Goal: Information Seeking & Learning: Learn about a topic

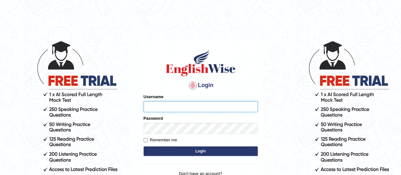
type input "karanvir_parramatta"
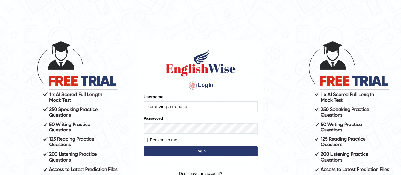
click at [208, 151] on button "Login" at bounding box center [200, 151] width 114 height 10
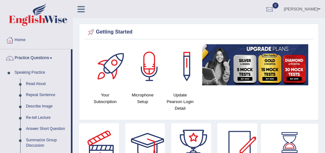
scroll to position [428, 0]
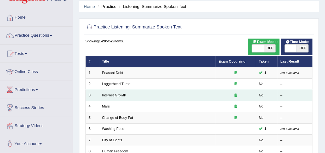
click at [117, 94] on link "Internet Growth" at bounding box center [114, 95] width 24 height 4
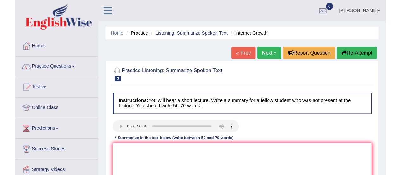
scroll to position [30, 0]
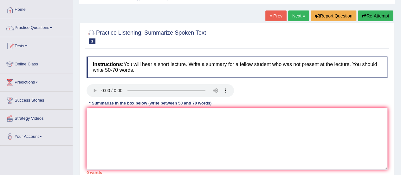
click at [109, 117] on div "Instructions: You will hear a short lecture. Write a summary for a fellow stude…" at bounding box center [237, 115] width 304 height 124
click at [109, 117] on textarea at bounding box center [236, 138] width 301 height 61
click at [101, 122] on textarea at bounding box center [236, 138] width 301 height 61
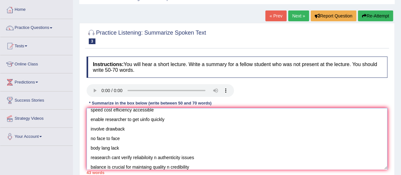
scroll to position [0, 0]
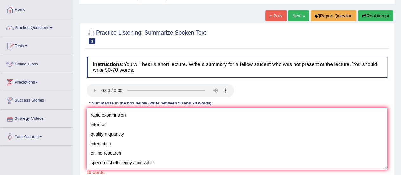
click at [92, 116] on textarea "rapid expamnsion internet quality n quantity interaction online research speed …" at bounding box center [236, 138] width 301 height 61
paste textarea "The speaker provided a comprehensive overview of [main topic], highlighting sev…"
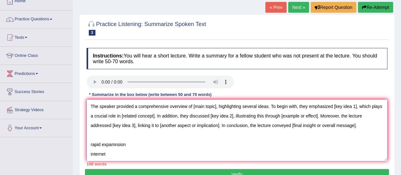
scroll to position [36, 0]
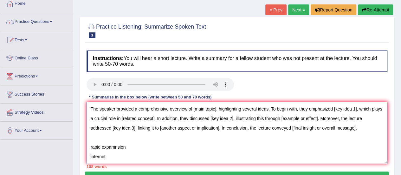
drag, startPoint x: 217, startPoint y: 108, endPoint x: 194, endPoint y: 107, distance: 22.5
click at [194, 107] on textarea "The speaker provided a comprehensive overview of [main topic], highlighting sev…" at bounding box center [236, 132] width 301 height 61
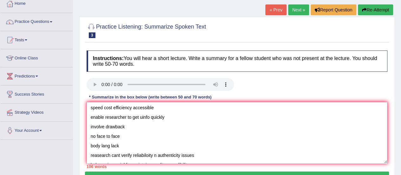
scroll to position [0, 0]
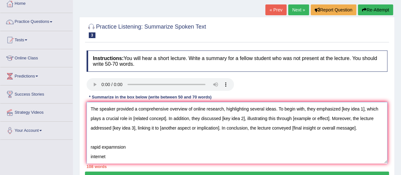
click at [106, 153] on textarea "The speaker provided a comprehensive overview of online research, highlighting …" at bounding box center [236, 132] width 301 height 61
drag, startPoint x: 342, startPoint y: 108, endPoint x: 366, endPoint y: 110, distance: 23.5
click at [325, 110] on textarea "The speaker provided a comprehensive overview of online research, highlighting …" at bounding box center [236, 132] width 301 height 61
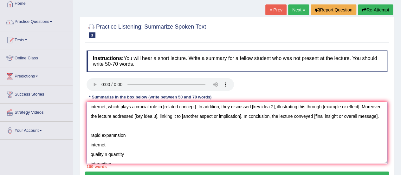
scroll to position [15, 0]
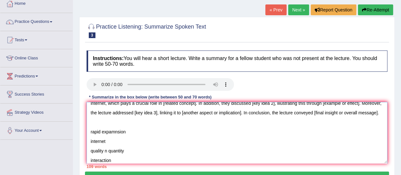
drag, startPoint x: 114, startPoint y: 148, endPoint x: 87, endPoint y: 143, distance: 27.3
click at [87, 143] on textarea "The speaker provided a comprehensive overview of online research, highlighting …" at bounding box center [236, 132] width 301 height 61
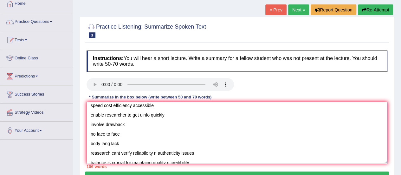
scroll to position [70, 0]
drag, startPoint x: 183, startPoint y: 127, endPoint x: 89, endPoint y: 121, distance: 94.9
click at [89, 121] on textarea "The speaker provided a comprehensive overview of online research, highlighting …" at bounding box center [236, 132] width 301 height 61
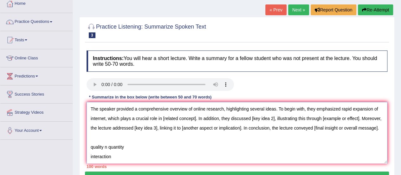
scroll to position [34, 0]
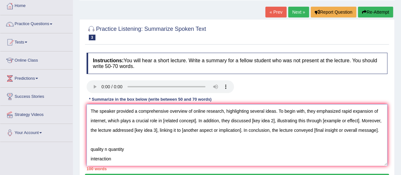
drag, startPoint x: 201, startPoint y: 119, endPoint x: 168, endPoint y: 119, distance: 33.9
click at [168, 119] on textarea "The speaker provided a comprehensive overview of online research, highlighting …" at bounding box center [236, 134] width 301 height 61
paste textarea "enable researcher to get uinfo quickly"
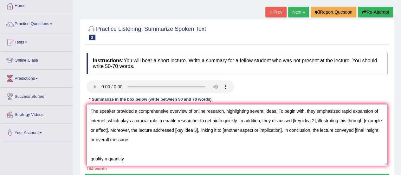
click at [181, 119] on textarea "The speaker provided a comprehensive overview of online research, highlighting …" at bounding box center [236, 134] width 301 height 61
click at [227, 120] on textarea "The speaker provided a comprehensive overview of online research, highlighting …" at bounding box center [236, 134] width 301 height 61
click at [260, 120] on textarea "The speaker provided a comprehensive overview of online research, highlighting …" at bounding box center [236, 134] width 301 height 61
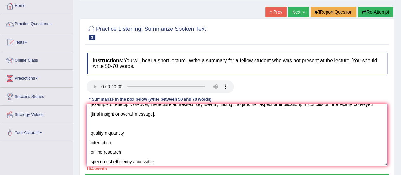
scroll to position [0, 0]
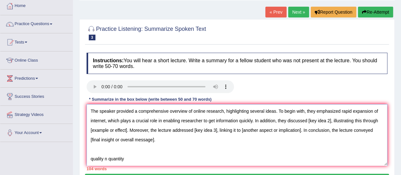
drag, startPoint x: 336, startPoint y: 120, endPoint x: 313, endPoint y: 118, distance: 23.2
click at [313, 118] on textarea "The speaker provided a comprehensive overview of online research, highlighting …" at bounding box center [236, 134] width 301 height 61
click at [325, 121] on textarea "The speaker provided a comprehensive overview of online research, highlighting …" at bounding box center [236, 134] width 301 height 61
click at [325, 122] on textarea "The speaker provided a comprehensive overview of online research, highlighting …" at bounding box center [236, 134] width 301 height 61
click at [325, 121] on textarea "The speaker provided a comprehensive overview of online research, highlighting …" at bounding box center [236, 134] width 301 height 61
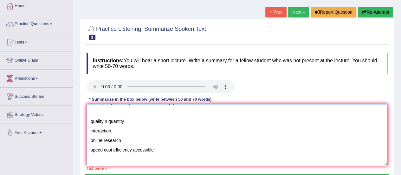
scroll to position [38, 0]
drag, startPoint x: 165, startPoint y: 146, endPoint x: 90, endPoint y: 148, distance: 75.1
click at [90, 148] on textarea "The speaker provided a comprehensive overview of online research, highlighting …" at bounding box center [236, 134] width 301 height 61
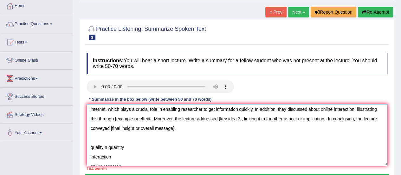
scroll to position [0, 0]
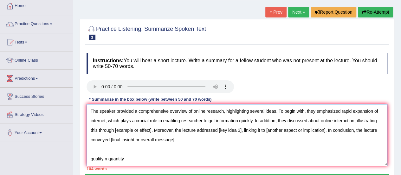
drag, startPoint x: 174, startPoint y: 127, endPoint x: 137, endPoint y: 128, distance: 37.1
click at [137, 128] on textarea "The speaker provided a comprehensive overview of online research, highlighting …" at bounding box center [236, 134] width 301 height 61
paste textarea "speed cost efficiency accessible"
click at [139, 129] on textarea "The speaker provided a comprehensive overview of online research, highlighting …" at bounding box center [236, 134] width 301 height 61
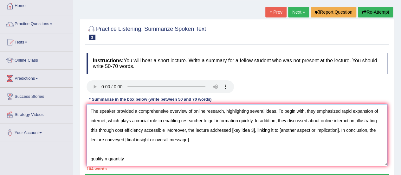
click at [165, 128] on textarea "The speaker provided a comprehensive overview of online research, highlighting …" at bounding box center [236, 134] width 301 height 61
click at [193, 129] on textarea "The speaker provided a comprehensive overview of online research, highlighting …" at bounding box center [236, 134] width 301 height 61
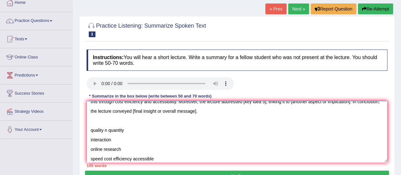
scroll to position [2, 0]
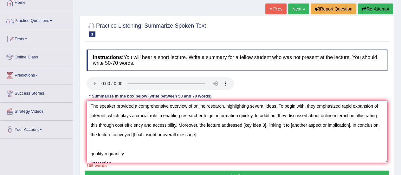
drag, startPoint x: 287, startPoint y: 124, endPoint x: 264, endPoint y: 124, distance: 23.8
click at [264, 124] on textarea "The speaker provided a comprehensive overview of online research, highlighting …" at bounding box center [236, 131] width 301 height 61
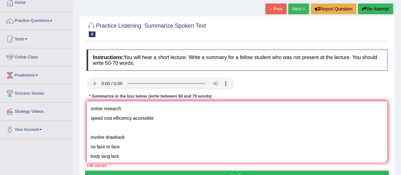
scroll to position [85, 0]
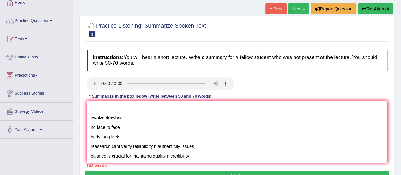
drag, startPoint x: 203, startPoint y: 144, endPoint x: 133, endPoint y: 142, distance: 70.0
click at [133, 142] on textarea "The speaker provided a comprehensive overview of online research, highlighting …" at bounding box center [236, 131] width 301 height 61
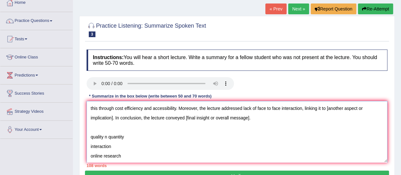
scroll to position [0, 0]
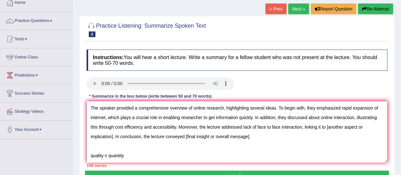
drag, startPoint x: 118, startPoint y: 137, endPoint x: 347, endPoint y: 124, distance: 229.7
click at [325, 124] on textarea "The speaker provided a comprehensive overview of online research, highlighting …" at bounding box center [236, 131] width 301 height 61
paste textarea "reliabiloity n authenticity issues"
click at [325, 127] on textarea "The speaker provided a comprehensive overview of online research, highlighting …" at bounding box center [236, 131] width 301 height 61
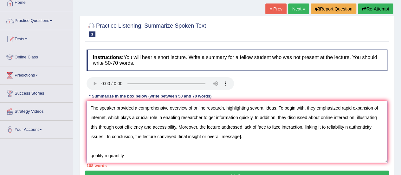
click at [325, 127] on textarea "The speaker provided a comprehensive overview of online research, highlighting …" at bounding box center [236, 131] width 301 height 61
click at [325, 130] on textarea "The speaker provided a comprehensive overview of online research, highlighting …" at bounding box center [236, 131] width 301 height 61
click at [129, 137] on textarea "The speaker provided a comprehensive overview of online research, highlighting …" at bounding box center [236, 131] width 301 height 61
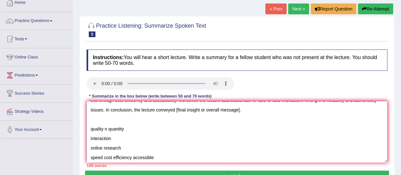
scroll to position [86, 0]
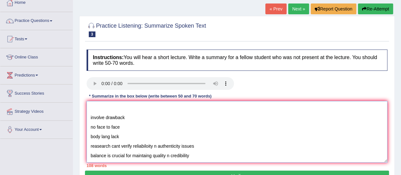
drag, startPoint x: 189, startPoint y: 132, endPoint x: 194, endPoint y: 157, distance: 25.3
click at [194, 153] on textarea "The speaker provided a comprehensive overview of online research, highlighting …" at bounding box center [236, 131] width 301 height 61
drag, startPoint x: 193, startPoint y: 156, endPoint x: 89, endPoint y: 157, distance: 103.9
click at [89, 153] on textarea "The speaker provided a comprehensive overview of online research, highlighting …" at bounding box center [236, 131] width 301 height 61
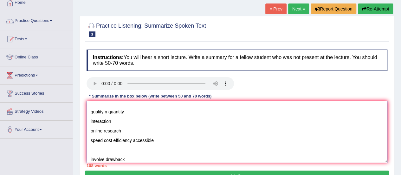
scroll to position [6, 0]
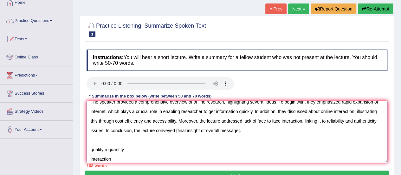
drag, startPoint x: 268, startPoint y: 129, endPoint x: 199, endPoint y: 132, distance: 69.1
click at [199, 132] on textarea "The speaker provided a comprehensive overview of online research, highlighting …" at bounding box center [236, 131] width 301 height 61
paste textarea "balance is crucial for maintaing quality n credibility"
click at [276, 129] on textarea "The speaker provided a comprehensive overview of online research, highlighting …" at bounding box center [236, 131] width 301 height 61
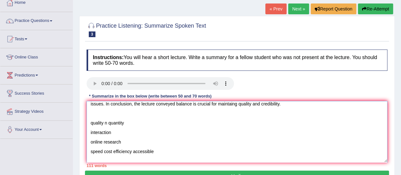
scroll to position [86, 0]
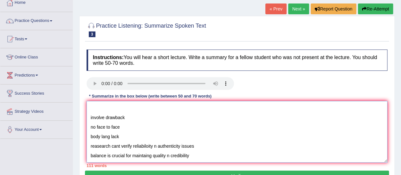
drag, startPoint x: 90, startPoint y: 120, endPoint x: 194, endPoint y: 159, distance: 110.9
click at [194, 153] on textarea "The speaker provided a comprehensive overview of online research, highlighting …" at bounding box center [236, 131] width 301 height 61
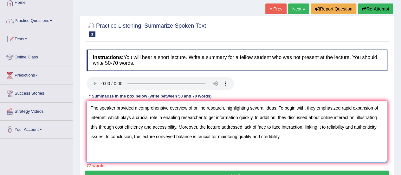
scroll to position [0, 0]
click at [284, 135] on textarea "The speaker provided a comprehensive overview of online research, highlighting …" at bounding box center [236, 131] width 301 height 61
click at [93, 107] on textarea "The speaker provided a comprehensive overview of online research, highlighting …" at bounding box center [236, 131] width 301 height 61
click at [91, 106] on textarea "The speaker provided a comprehensive overview of online research, highlighting …" at bounding box center [236, 131] width 301 height 61
drag, startPoint x: 279, startPoint y: 109, endPoint x: 227, endPoint y: 105, distance: 52.0
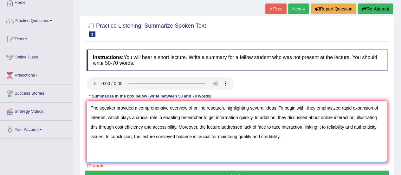
click at [227, 105] on textarea "The speaker provided a comprehensive overview of online research, highlighting …" at bounding box center [236, 131] width 301 height 61
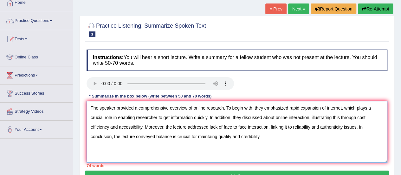
click at [257, 108] on textarea "The speaker provided a comprehensive overview of online research. To begin with…" at bounding box center [236, 131] width 301 height 61
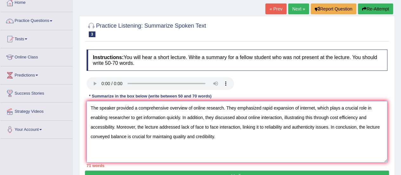
drag, startPoint x: 207, startPoint y: 118, endPoint x: 183, endPoint y: 116, distance: 23.8
click at [183, 116] on textarea "The speaker provided a comprehensive overview of online research. They emphasiz…" at bounding box center [236, 131] width 301 height 61
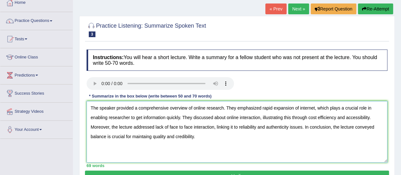
click at [286, 138] on textarea "The speaker provided a comprehensive overview of online research. They emphasiz…" at bounding box center [236, 131] width 301 height 61
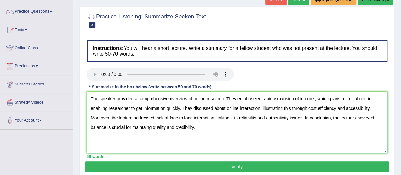
scroll to position [52, 0]
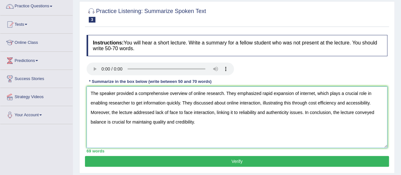
type textarea "The speaker provided a comprehensive overview of online research. They emphasiz…"
click at [234, 153] on button "Verify" at bounding box center [237, 161] width 304 height 11
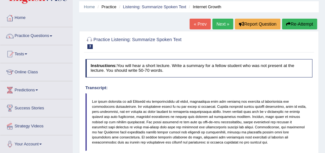
scroll to position [22, 0]
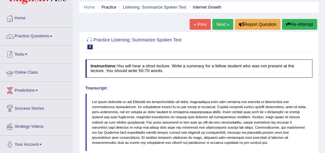
click at [37, 33] on link "Practice Questions" at bounding box center [36, 36] width 72 height 16
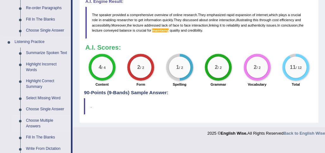
scroll to position [254, 0]
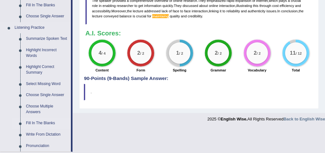
click at [34, 123] on link "Fill In The Blanks" at bounding box center [47, 123] width 48 height 11
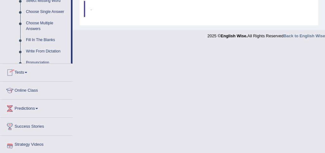
scroll to position [360, 0]
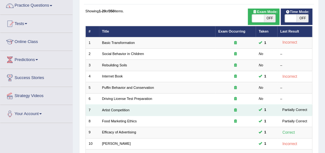
scroll to position [53, 0]
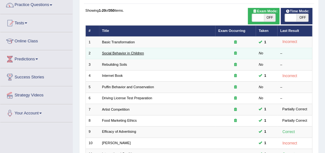
click at [113, 51] on link "Social Behavior in Children" at bounding box center [123, 53] width 42 height 4
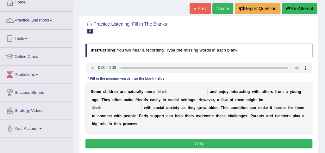
scroll to position [61, 0]
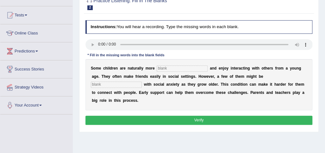
click at [169, 66] on input "text" at bounding box center [182, 69] width 51 height 6
click at [126, 83] on input "text" at bounding box center [116, 85] width 51 height 6
click at [113, 86] on input "text" at bounding box center [116, 85] width 51 height 6
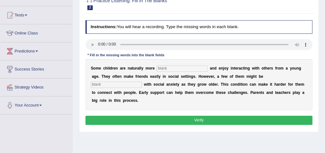
click at [113, 86] on input "text" at bounding box center [116, 85] width 51 height 6
type input "diagnosed"
click at [170, 67] on input "text" at bounding box center [182, 69] width 51 height 6
type input "sociable"
click at [205, 120] on button "Verify" at bounding box center [199, 120] width 227 height 9
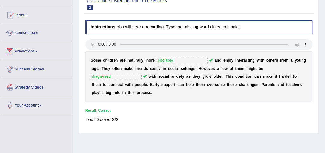
scroll to position [30, 0]
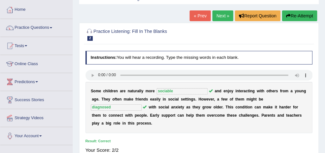
click at [226, 14] on link "Next »" at bounding box center [223, 15] width 21 height 11
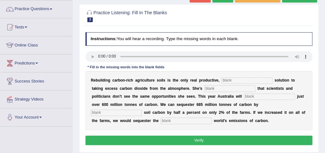
click at [245, 80] on input "text" at bounding box center [247, 81] width 51 height 6
type input "DKJFD"
click at [224, 90] on div "R e b u i l d i n g c a r b o n - r i c h a g r i c u l t u r e s o i l s i s t…" at bounding box center [199, 100] width 227 height 59
click at [224, 90] on input "RE" at bounding box center [230, 89] width 51 height 6
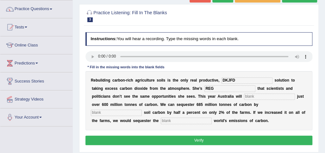
type input "REG"
click at [261, 97] on input "R" at bounding box center [269, 97] width 51 height 6
type input "RE"
click at [129, 110] on input "text" at bounding box center [116, 113] width 51 height 6
type input "RERG"
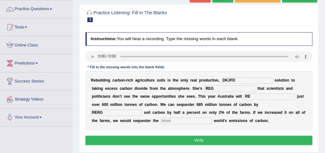
click at [193, 124] on input "text" at bounding box center [186, 121] width 51 height 6
type input "EGEG"
drag, startPoint x: 184, startPoint y: 145, endPoint x: 192, endPoint y: 140, distance: 9.0
click at [192, 140] on div "Instructions: You will hear a recording. Type the missing words in each blank. …" at bounding box center [199, 90] width 230 height 120
click at [192, 140] on button "Verify" at bounding box center [199, 140] width 227 height 9
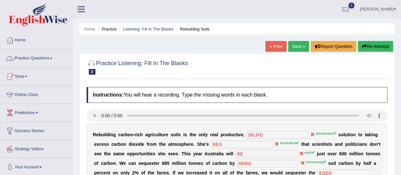
click at [38, 56] on link "Practice Questions" at bounding box center [36, 57] width 72 height 16
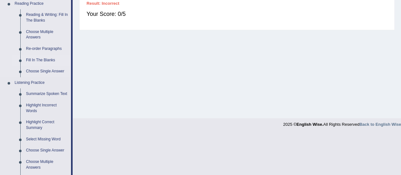
scroll to position [202, 0]
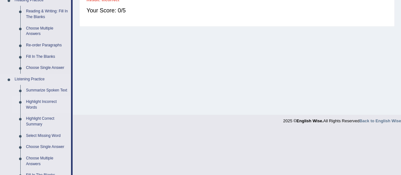
click at [35, 103] on link "Highlight Incorrect Words" at bounding box center [47, 104] width 48 height 17
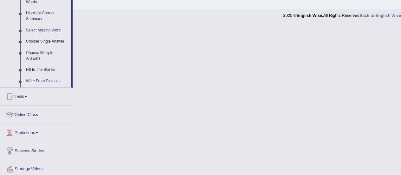
scroll to position [339, 0]
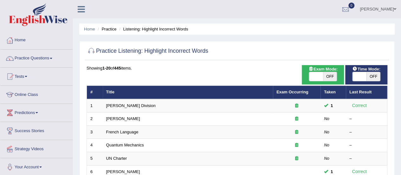
click at [118, 133] on td "French Language" at bounding box center [188, 131] width 170 height 13
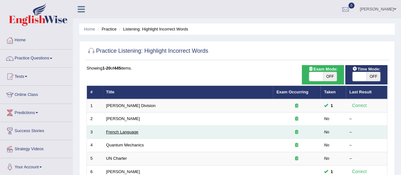
click at [118, 130] on link "French Language" at bounding box center [122, 131] width 32 height 5
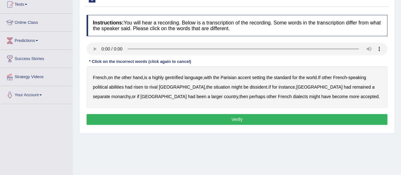
scroll to position [79, 0]
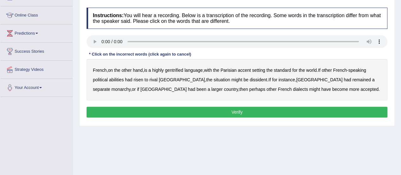
click at [177, 68] on b "gentrified" at bounding box center [174, 69] width 18 height 5
click at [118, 81] on b "abilities" at bounding box center [116, 79] width 15 height 5
click at [135, 79] on b "risen" at bounding box center [138, 79] width 10 height 5
click at [136, 77] on b "risen" at bounding box center [138, 79] width 10 height 5
click at [249, 80] on b "dissident" at bounding box center [257, 79] width 17 height 5
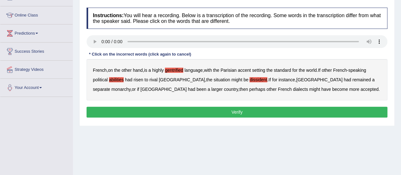
click at [130, 86] on b "monarchy" at bounding box center [120, 88] width 19 height 5
click at [112, 77] on b "abilities" at bounding box center [116, 79] width 15 height 5
click at [236, 107] on button "Verify" at bounding box center [236, 111] width 301 height 11
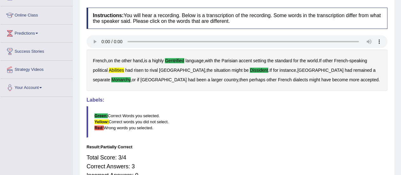
scroll to position [21, 0]
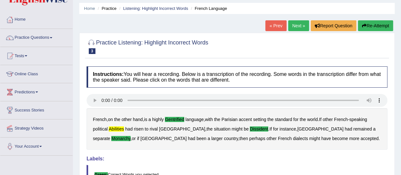
click at [294, 24] on link "Next »" at bounding box center [298, 25] width 21 height 11
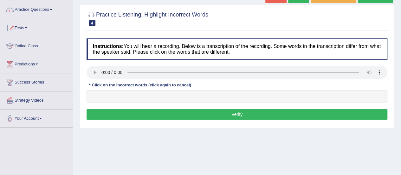
scroll to position [60, 0]
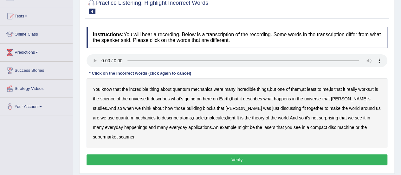
click at [110, 98] on b "science" at bounding box center [107, 98] width 15 height 5
click at [280, 107] on b "discussing" at bounding box center [290, 107] width 21 height 5
click at [105, 129] on div "You know that the incredible thing about quantum mechanics were many incredible…" at bounding box center [236, 113] width 301 height 70
click at [124, 125] on b "happenings" at bounding box center [135, 126] width 23 height 5
click at [337, 126] on b "machine" at bounding box center [345, 126] width 17 height 5
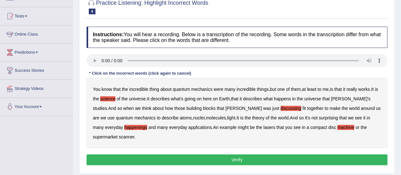
click at [291, 154] on button "Verify" at bounding box center [236, 159] width 301 height 11
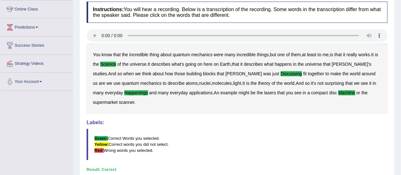
scroll to position [0, 0]
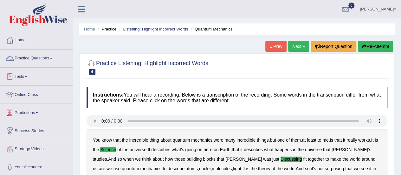
click at [39, 59] on link "Practice Questions" at bounding box center [36, 57] width 72 height 16
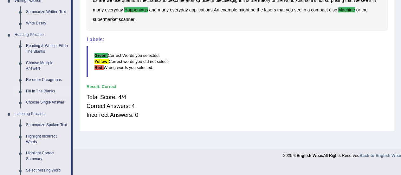
scroll to position [253, 0]
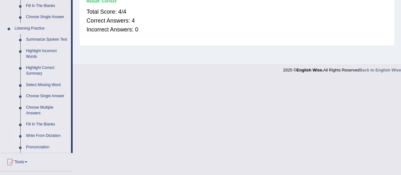
click at [40, 134] on link "Write From Dictation" at bounding box center [47, 135] width 48 height 11
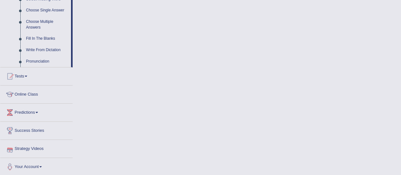
scroll to position [297, 0]
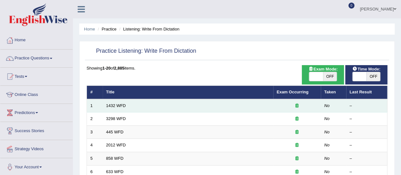
click at [118, 108] on td "1432 WFD" at bounding box center [188, 105] width 170 height 13
click at [118, 107] on link "1432 WFD" at bounding box center [116, 105] width 20 height 5
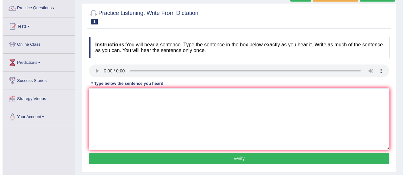
scroll to position [55, 0]
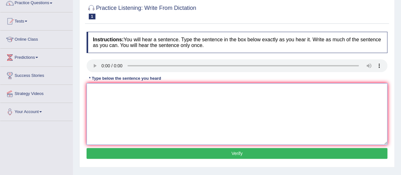
click at [177, 99] on textarea at bounding box center [236, 113] width 301 height 61
click at [118, 82] on div "Instructions: You will hear a sentence. Type the sentence in the box below exac…" at bounding box center [237, 96] width 304 height 135
click at [111, 89] on textarea at bounding box center [236, 113] width 301 height 61
paste textarea "More physical activity is beneficial to your health."
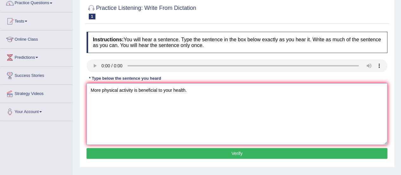
type textarea "More physical activity is beneficial to your health."
click at [167, 148] on button "Verify" at bounding box center [236, 153] width 301 height 11
click at [182, 157] on div "Home Practice Listening: Write From Dictation 1432 WFD Next » Report Question R…" at bounding box center [237, 103] width 328 height 317
click at [186, 153] on div "Home Practice Listening: Write From Dictation 1432 WFD Next » Report Question R…" at bounding box center [237, 103] width 328 height 317
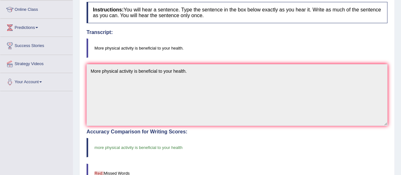
scroll to position [0, 0]
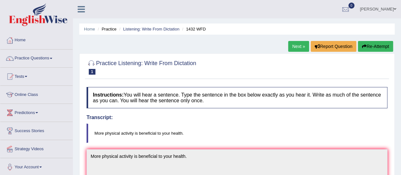
click at [291, 49] on link "Next »" at bounding box center [298, 46] width 21 height 11
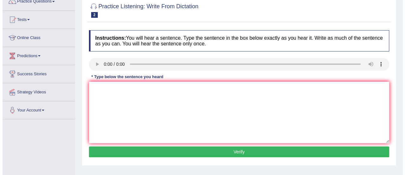
scroll to position [57, 0]
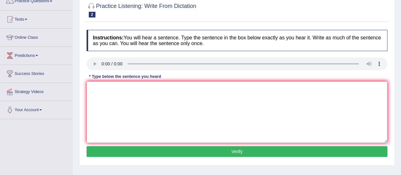
click at [160, 109] on textarea at bounding box center [236, 111] width 301 height 61
click at [139, 99] on textarea at bounding box center [236, 111] width 301 height 61
paste textarea "Animal behaviour appears to be both similar as compared to humans."
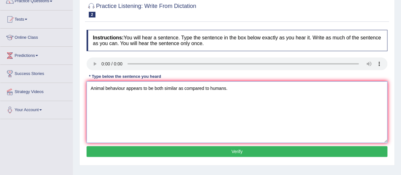
click at [150, 87] on textarea "Animal behaviour appears to be both similar as compared to humans." at bounding box center [236, 111] width 301 height 61
click at [187, 90] on textarea "Animal behaviour appears to contain both similar as compared to humans." at bounding box center [236, 111] width 301 height 61
type textarea "Animal behaviour appears to contain both similar and distinct aspects as compar…"
click at [239, 151] on button "Verify" at bounding box center [236, 151] width 301 height 11
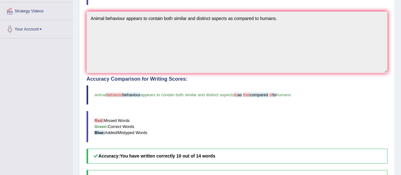
scroll to position [135, 0]
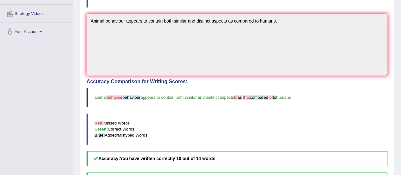
click at [248, 134] on blockquote "Red: Missed Words Green: Correct Words Blue: Added/Mistyped Words" at bounding box center [236, 128] width 301 height 31
click at [244, 144] on div "Accuracy Comparison for Writing Scores: animal behavior behaviour appears to co…" at bounding box center [236, 122] width 301 height 87
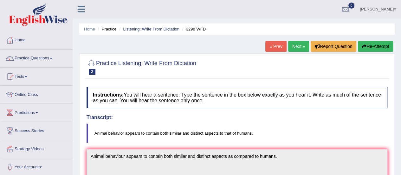
click at [50, 60] on link "Practice Questions" at bounding box center [36, 57] width 72 height 16
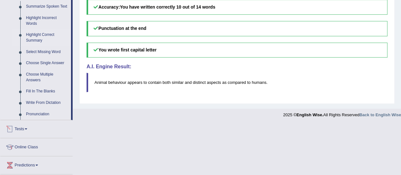
scroll to position [263, 0]
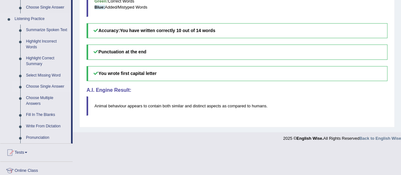
click at [49, 87] on link "Choose Single Answer" at bounding box center [47, 86] width 48 height 11
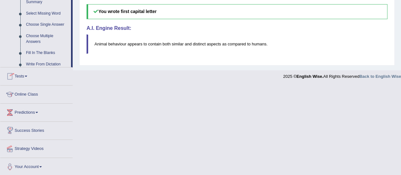
scroll to position [339, 0]
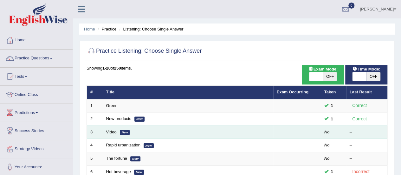
click at [112, 130] on link "Video" at bounding box center [111, 131] width 10 height 5
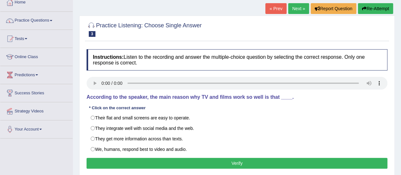
scroll to position [39, 0]
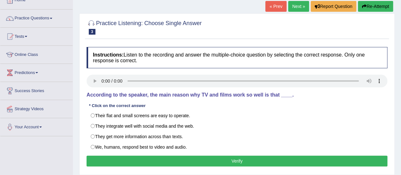
scroll to position [39, 0]
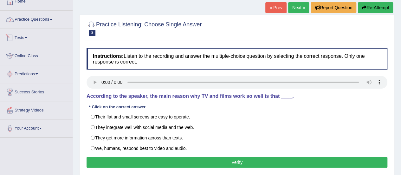
click at [35, 20] on link "Practice Questions" at bounding box center [36, 19] width 72 height 16
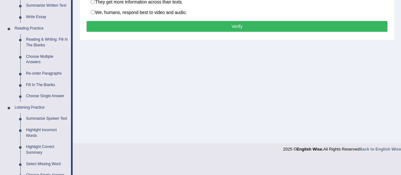
scroll to position [258, 0]
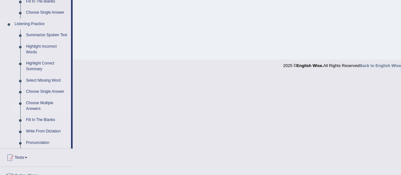
click at [33, 105] on link "Choose Multiple Answers" at bounding box center [47, 105] width 48 height 17
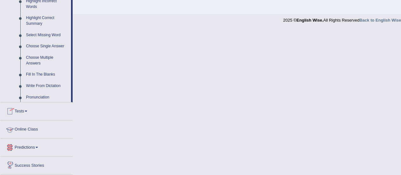
scroll to position [339, 0]
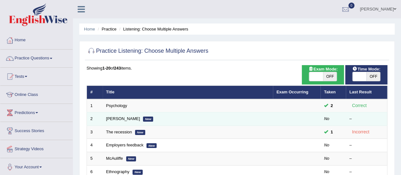
scroll to position [64, 0]
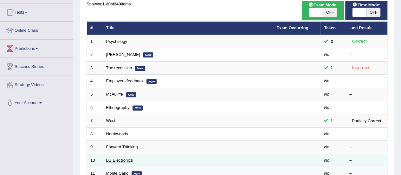
click at [114, 159] on link "LG Electronics" at bounding box center [119, 159] width 27 height 5
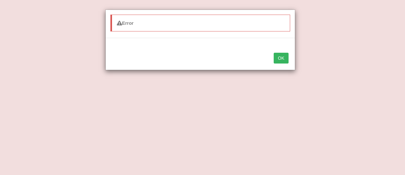
click at [281, 55] on button "OK" at bounding box center [281, 58] width 15 height 11
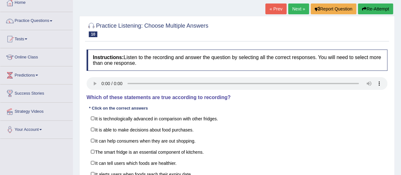
drag, startPoint x: 54, startPoint y: 153, endPoint x: 62, endPoint y: 136, distance: 19.0
click at [54, 153] on div "Toggle navigation Home Practice Questions Speaking Practice Read Aloud Repeat S…" at bounding box center [200, 127] width 401 height 329
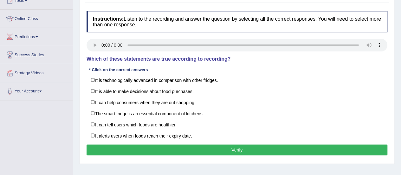
scroll to position [65, 0]
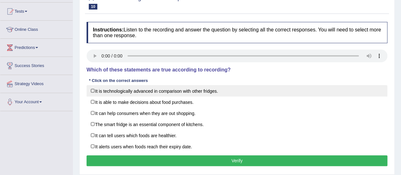
click at [203, 92] on label "It is technologically advanced in comparison with other fridges." at bounding box center [236, 90] width 301 height 11
checkbox input "true"
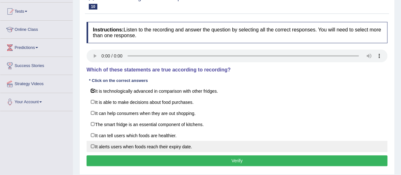
click at [177, 142] on label "It alerts users when foods reach their expiry date." at bounding box center [236, 145] width 301 height 11
checkbox input "true"
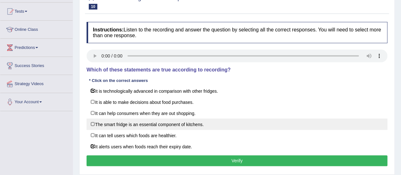
click at [175, 119] on label "The smart fridge is an essential component of kitchens." at bounding box center [236, 123] width 301 height 11
checkbox input "true"
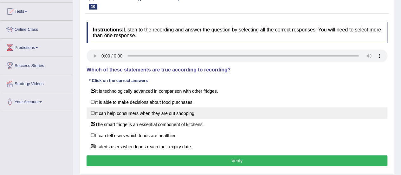
click at [176, 116] on label "It can help consumers when they are out shopping." at bounding box center [236, 112] width 301 height 11
checkbox input "true"
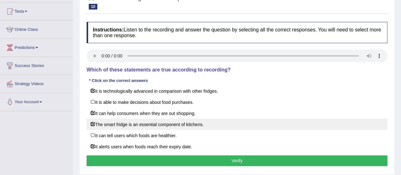
click at [169, 119] on label "The smart fridge is an essential component of kitchens." at bounding box center [236, 123] width 301 height 11
click at [155, 122] on label "The smart fridge is an essential component of kitchens." at bounding box center [236, 123] width 301 height 11
click at [184, 127] on label "The smart fridge is an essential component of kitchens." at bounding box center [236, 123] width 301 height 11
checkbox input "false"
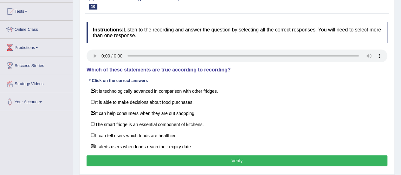
click at [199, 157] on button "Verify" at bounding box center [236, 160] width 301 height 11
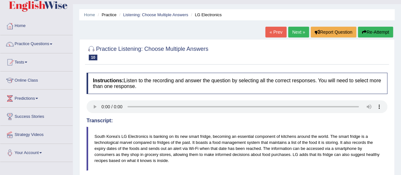
scroll to position [11, 0]
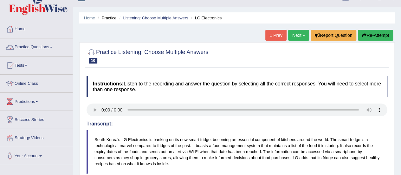
click at [44, 43] on link "Practice Questions" at bounding box center [36, 46] width 72 height 16
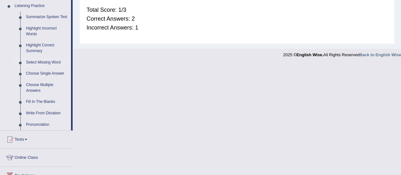
scroll to position [258, 0]
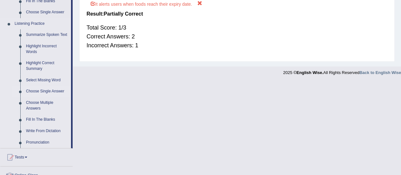
click at [42, 89] on link "Choose Single Answer" at bounding box center [47, 91] width 48 height 11
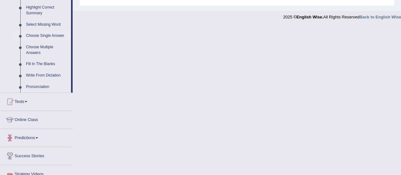
scroll to position [339, 0]
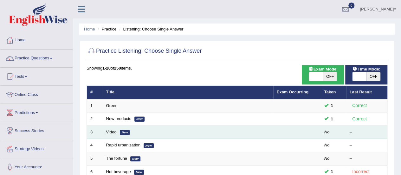
click at [110, 129] on link "Video" at bounding box center [111, 131] width 10 height 5
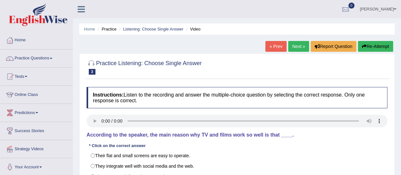
scroll to position [84, 0]
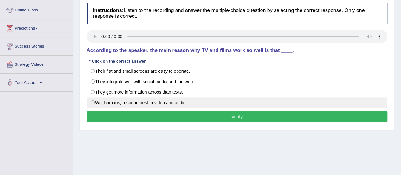
click at [96, 99] on label "We, humans, respond best to video and audio." at bounding box center [236, 102] width 301 height 11
radio input "true"
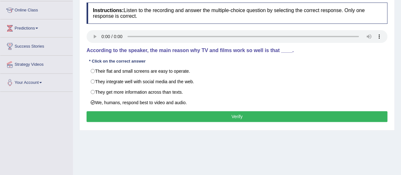
click at [141, 111] on button "Verify" at bounding box center [236, 116] width 301 height 11
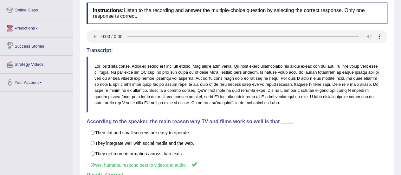
scroll to position [0, 0]
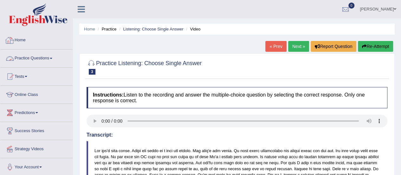
click at [41, 59] on link "Practice Questions" at bounding box center [36, 57] width 72 height 16
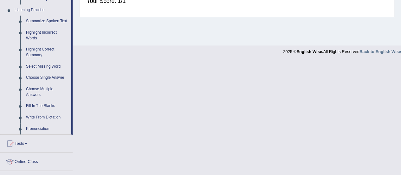
scroll to position [272, 0]
click at [37, 66] on link "Select Missing Word" at bounding box center [47, 66] width 48 height 11
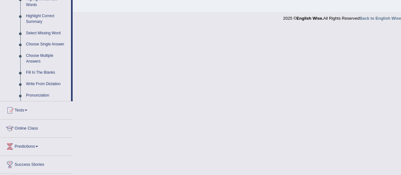
scroll to position [303, 0]
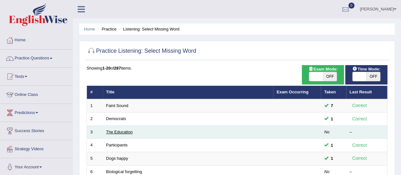
click at [124, 130] on link "The Education" at bounding box center [119, 131] width 27 height 5
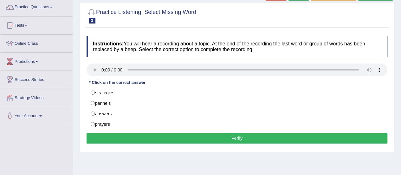
scroll to position [51, 0]
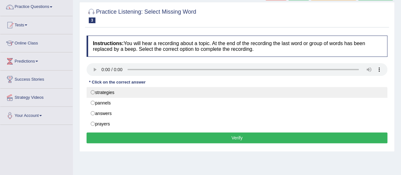
click at [90, 88] on label "strategies" at bounding box center [236, 92] width 301 height 11
radio input "true"
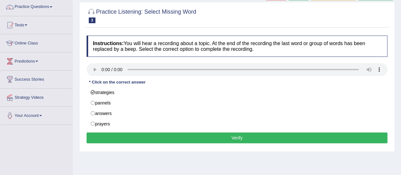
click at [208, 137] on button "Verify" at bounding box center [236, 137] width 301 height 11
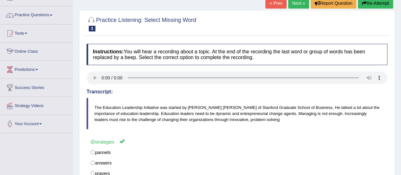
scroll to position [0, 0]
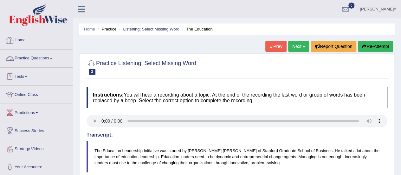
click at [48, 57] on link "Practice Questions" at bounding box center [36, 57] width 72 height 16
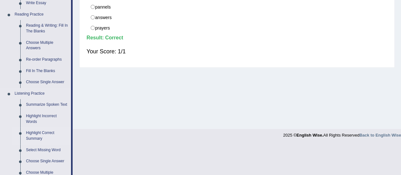
scroll to position [191, 0]
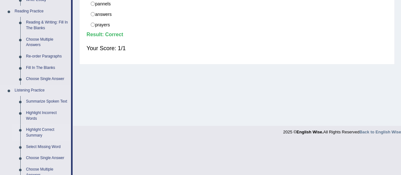
click at [33, 131] on link "Highlight Correct Summary" at bounding box center [47, 132] width 48 height 17
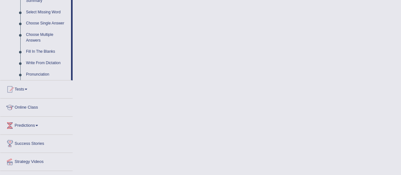
scroll to position [339, 0]
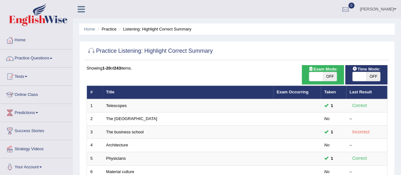
click at [126, 120] on link "The [GEOGRAPHIC_DATA]" at bounding box center [131, 118] width 51 height 5
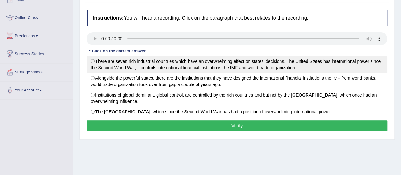
scroll to position [54, 0]
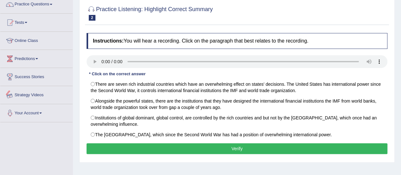
click at [0, 122] on div "Toggle navigation Home Practice Questions Speaking Practice Read Aloud Repeat S…" at bounding box center [200, 110] width 401 height 329
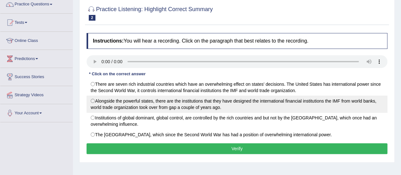
click at [167, 96] on label "Alongside the powerful states, there are the institutions that they have design…" at bounding box center [236, 103] width 301 height 17
radio input "true"
click at [92, 100] on label "Alongside the powerful states, there are the institutions that they have design…" at bounding box center [236, 103] width 301 height 17
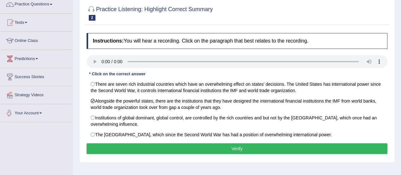
click at [79, 100] on div "Practice Listening: Highlight Correct Summary 2 The United States Instructions:…" at bounding box center [236, 80] width 315 height 163
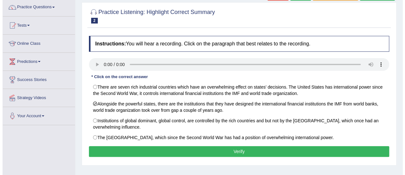
scroll to position [51, 0]
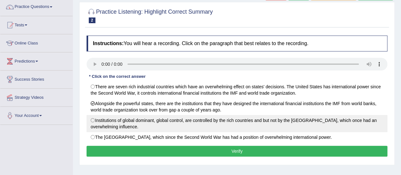
click at [97, 118] on label "Institutions of global dominant, global control, are controlled by the rich cou…" at bounding box center [236, 123] width 301 height 17
radio input "true"
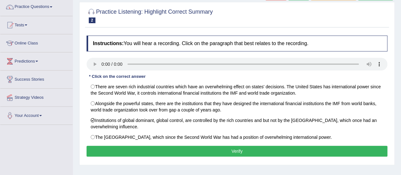
click at [162, 146] on button "Verify" at bounding box center [236, 150] width 301 height 11
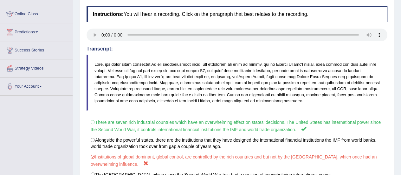
scroll to position [95, 0]
